Goal: Navigation & Orientation: Find specific page/section

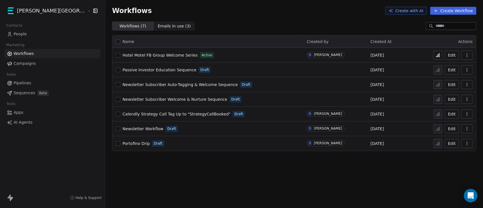
click at [50, 14] on html "[PERSON_NAME] Street Capital Contacts People Marketing Workflows Campaigns Sale…" at bounding box center [241, 104] width 483 height 208
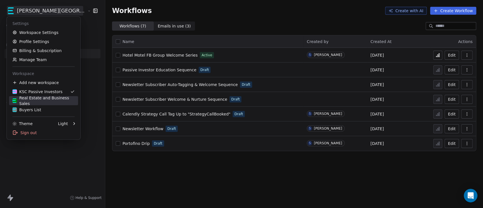
click at [38, 99] on div "Real Estate and Business Sales" at bounding box center [43, 100] width 62 height 11
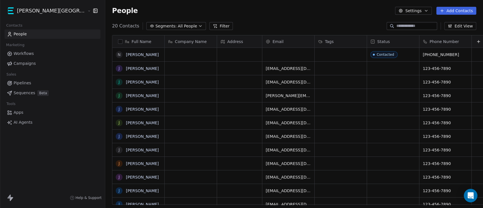
click at [31, 82] on link "Pipelines" at bounding box center [53, 82] width 96 height 9
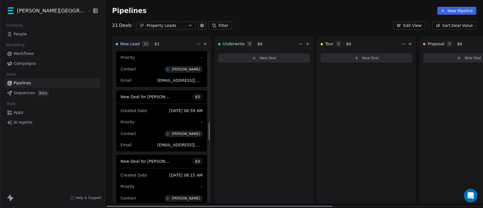
scroll to position [607, 0]
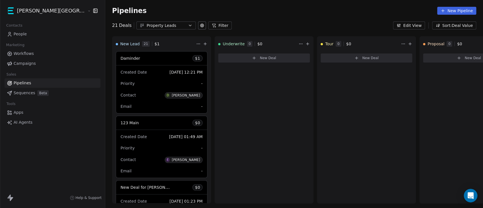
click at [24, 35] on span "People" at bounding box center [20, 34] width 13 height 6
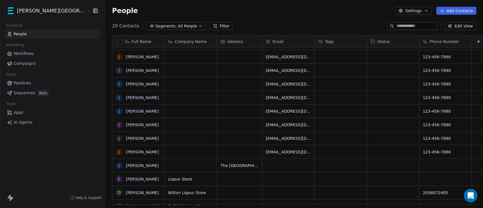
scroll to position [115, 0]
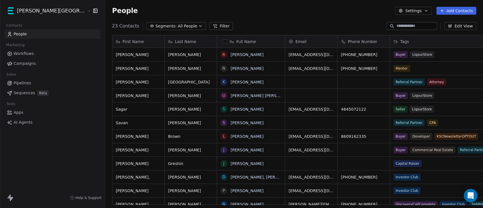
scroll to position [177, 401]
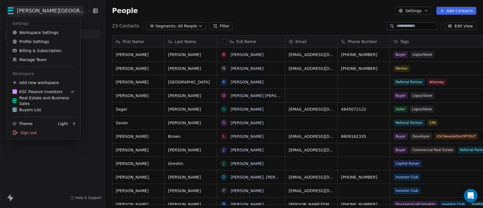
click at [31, 10] on html "Kane Street Capital Contacts People Marketing Workflows Campaigns Sales Pipelin…" at bounding box center [241, 104] width 483 height 208
click at [45, 99] on div "Real Estate and Business Sales" at bounding box center [43, 100] width 62 height 11
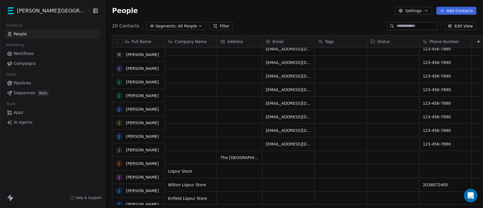
scroll to position [115, 0]
